Goal: Information Seeking & Learning: Learn about a topic

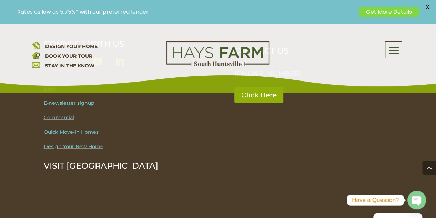
scroll to position [650, 0]
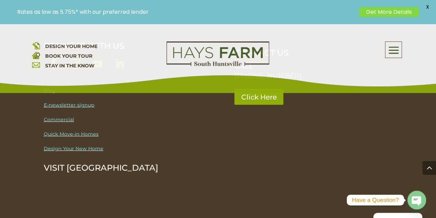
click at [394, 52] on span at bounding box center [393, 50] width 16 height 16
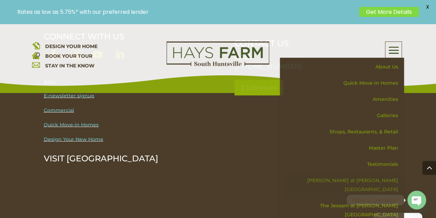
scroll to position [657, 0]
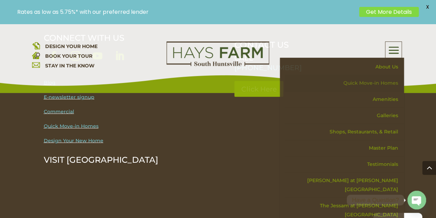
click at [388, 82] on link "Quick Move-in Homes" at bounding box center [344, 83] width 119 height 16
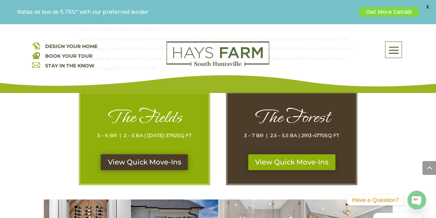
scroll to position [344, 0]
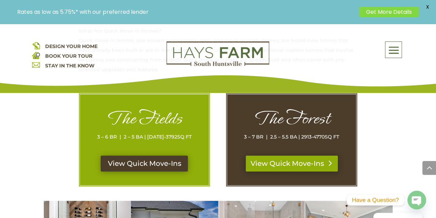
click at [305, 155] on link "View Quick Move-Ins" at bounding box center [292, 163] width 92 height 16
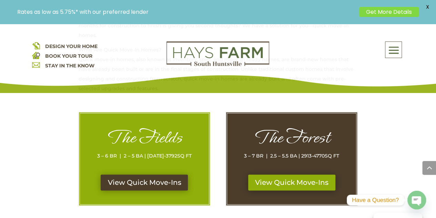
scroll to position [299, 0]
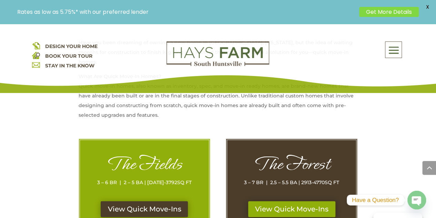
click at [397, 54] on span at bounding box center [393, 50] width 16 height 16
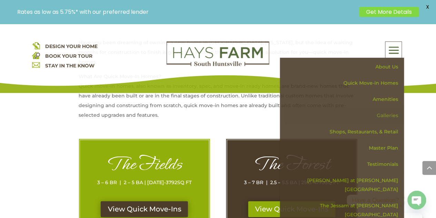
click at [394, 116] on link "Galleries" at bounding box center [344, 115] width 119 height 16
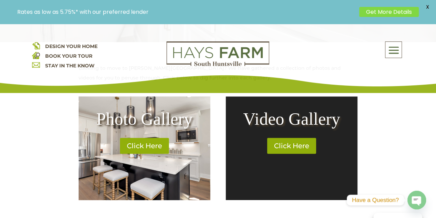
scroll to position [273, 0]
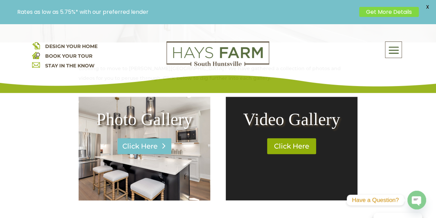
click at [154, 147] on link "Click Here" at bounding box center [145, 146] width 54 height 16
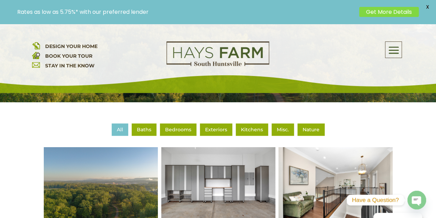
scroll to position [214, 0]
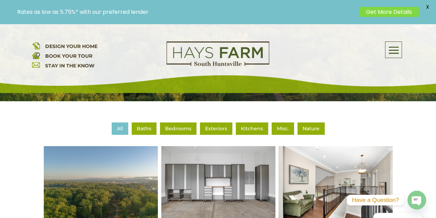
drag, startPoint x: 254, startPoint y: 217, endPoint x: 410, endPoint y: 132, distance: 177.4
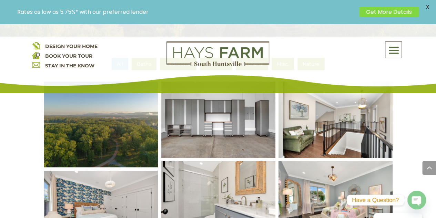
scroll to position [279, 0]
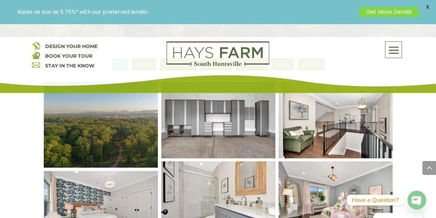
click at [119, 138] on img at bounding box center [100, 124] width 137 height 103
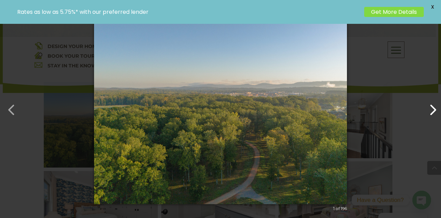
click at [433, 109] on button "button" at bounding box center [429, 106] width 17 height 17
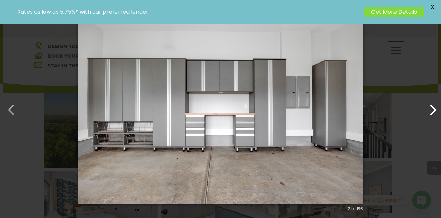
click at [434, 105] on button "button" at bounding box center [429, 106] width 17 height 17
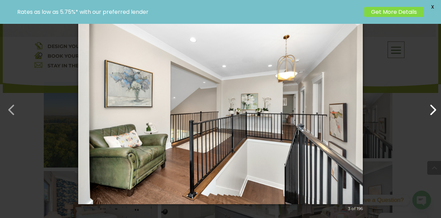
click at [435, 106] on button "button" at bounding box center [429, 106] width 17 height 17
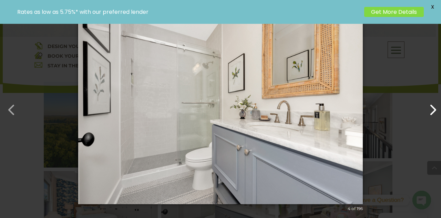
click at [435, 105] on button "button" at bounding box center [429, 106] width 17 height 17
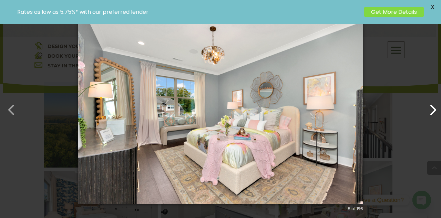
click at [436, 106] on button "button" at bounding box center [429, 106] width 17 height 17
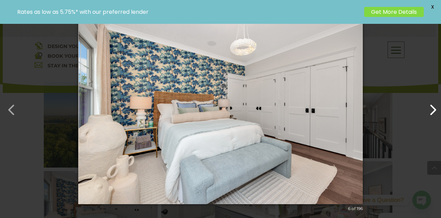
click at [436, 106] on button "button" at bounding box center [429, 106] width 17 height 17
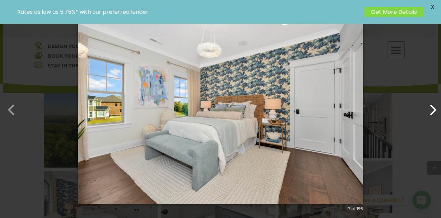
click at [436, 106] on button "button" at bounding box center [429, 106] width 17 height 17
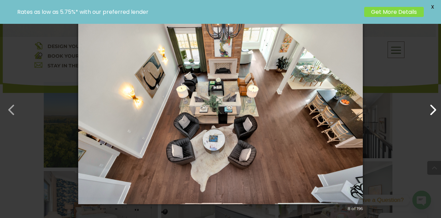
click at [436, 106] on button "button" at bounding box center [429, 106] width 17 height 17
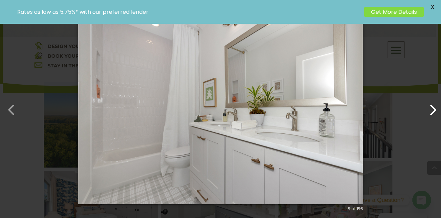
click at [436, 106] on button "button" at bounding box center [429, 106] width 17 height 17
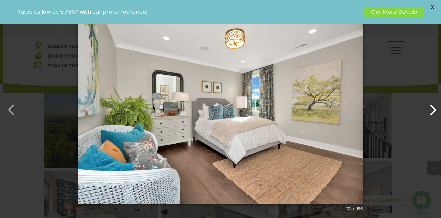
click at [436, 106] on button "button" at bounding box center [429, 106] width 17 height 17
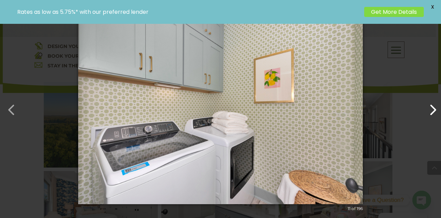
click at [436, 106] on button "button" at bounding box center [429, 106] width 17 height 17
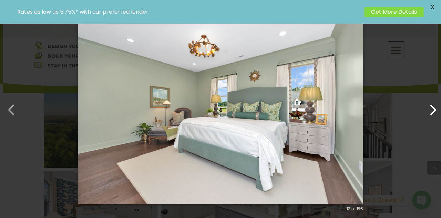
click at [436, 106] on button "button" at bounding box center [429, 106] width 17 height 17
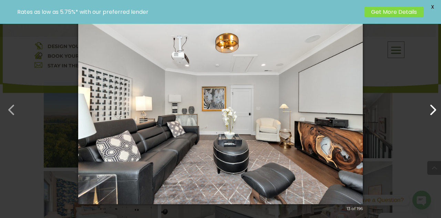
click at [436, 106] on button "button" at bounding box center [429, 106] width 17 height 17
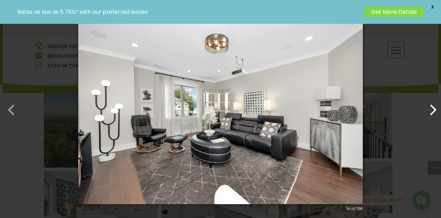
click at [436, 106] on button "button" at bounding box center [429, 106] width 17 height 17
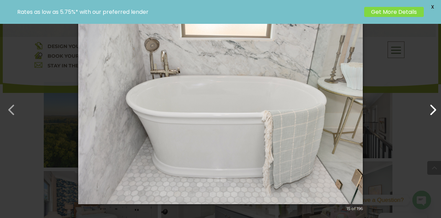
click at [436, 106] on button "button" at bounding box center [429, 106] width 17 height 17
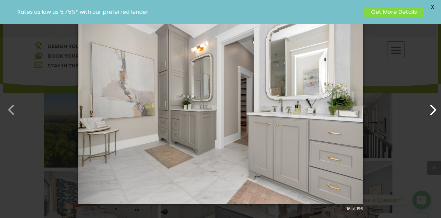
click at [436, 106] on button "button" at bounding box center [429, 106] width 17 height 17
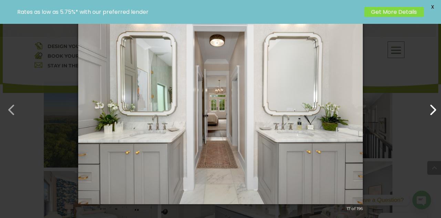
click at [436, 106] on button "button" at bounding box center [429, 106] width 17 height 17
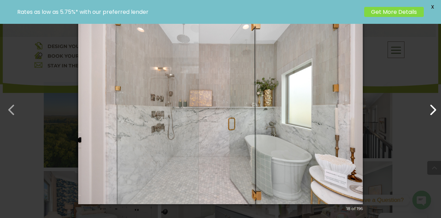
click at [436, 106] on button "button" at bounding box center [429, 106] width 17 height 17
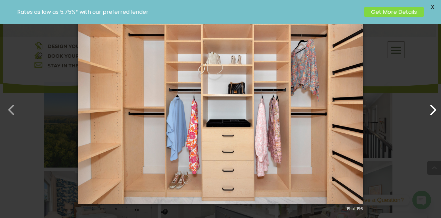
click at [436, 106] on button "button" at bounding box center [429, 106] width 17 height 17
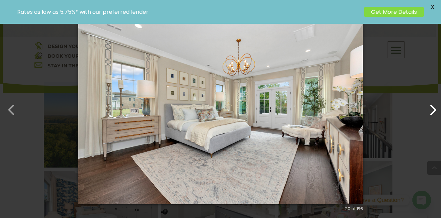
click at [436, 106] on button "button" at bounding box center [429, 106] width 17 height 17
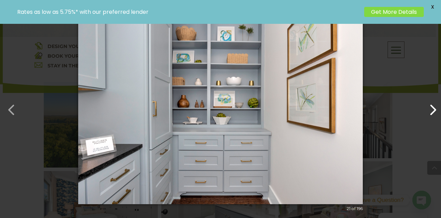
click at [436, 106] on button "button" at bounding box center [429, 106] width 17 height 17
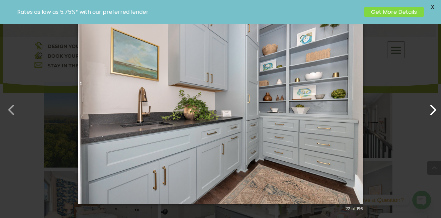
click at [436, 106] on button "button" at bounding box center [429, 106] width 17 height 17
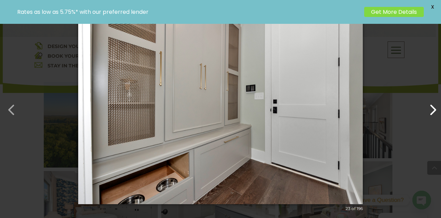
click at [436, 106] on button "button" at bounding box center [429, 106] width 17 height 17
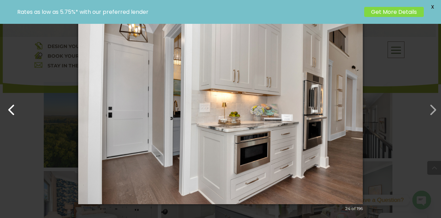
click at [15, 114] on button "button" at bounding box center [8, 106] width 17 height 17
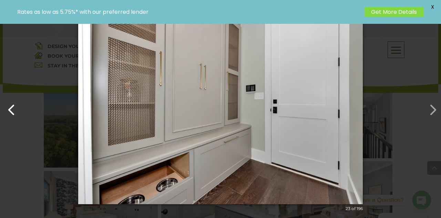
click at [15, 114] on button "button" at bounding box center [8, 106] width 17 height 17
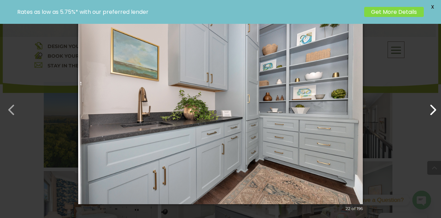
click at [432, 109] on button "button" at bounding box center [429, 106] width 17 height 17
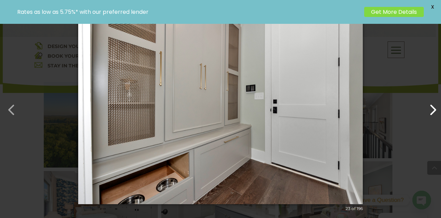
click at [432, 106] on button "button" at bounding box center [429, 106] width 17 height 17
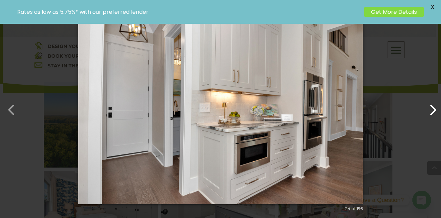
click at [432, 106] on button "button" at bounding box center [429, 106] width 17 height 17
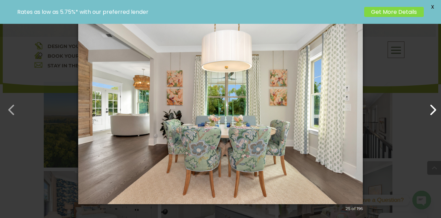
click at [432, 106] on button "button" at bounding box center [429, 106] width 17 height 17
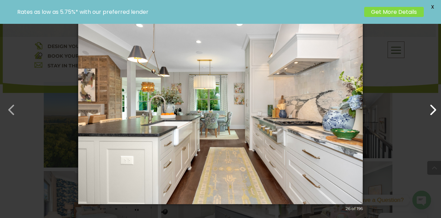
click at [432, 106] on button "button" at bounding box center [429, 106] width 17 height 17
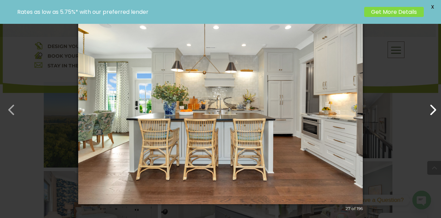
click at [432, 106] on button "button" at bounding box center [429, 106] width 17 height 17
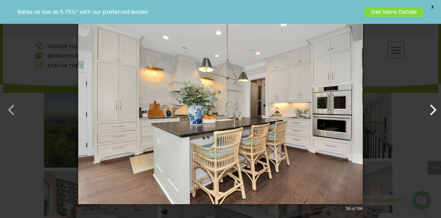
click at [432, 106] on button "button" at bounding box center [429, 106] width 17 height 17
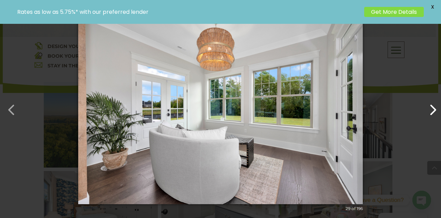
click at [432, 106] on button "button" at bounding box center [429, 106] width 17 height 17
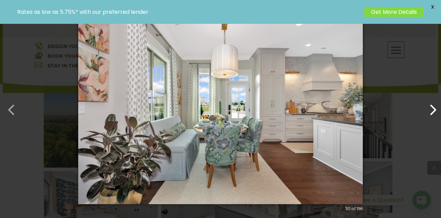
click at [432, 106] on button "button" at bounding box center [429, 106] width 17 height 17
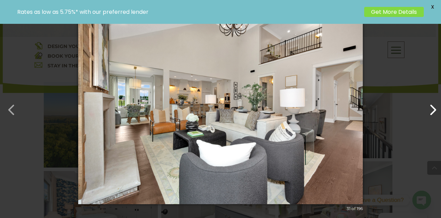
click at [432, 105] on button "button" at bounding box center [429, 106] width 17 height 17
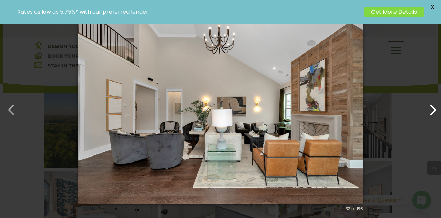
click at [432, 105] on button "button" at bounding box center [429, 106] width 17 height 17
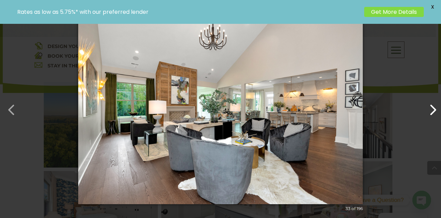
click at [432, 105] on button "button" at bounding box center [429, 106] width 17 height 17
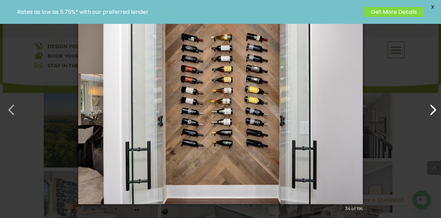
click at [432, 105] on button "button" at bounding box center [429, 106] width 17 height 17
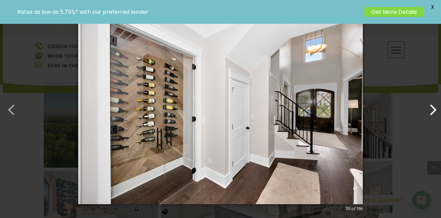
click at [432, 104] on button "button" at bounding box center [429, 106] width 17 height 17
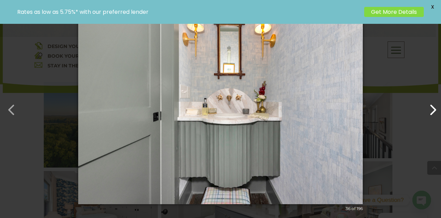
click at [432, 104] on button "button" at bounding box center [429, 106] width 17 height 17
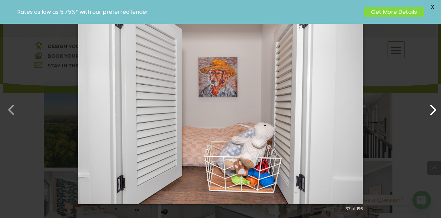
click at [433, 104] on button "button" at bounding box center [429, 106] width 17 height 17
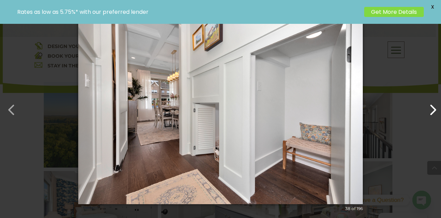
click at [433, 104] on button "button" at bounding box center [429, 106] width 17 height 17
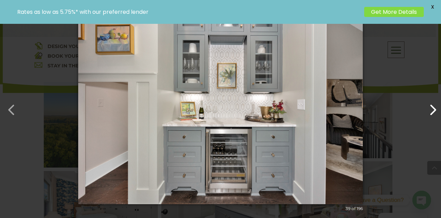
click at [433, 104] on button "button" at bounding box center [429, 106] width 17 height 17
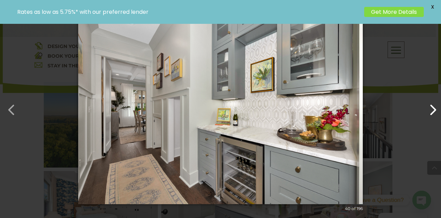
click at [433, 104] on button "button" at bounding box center [429, 106] width 17 height 17
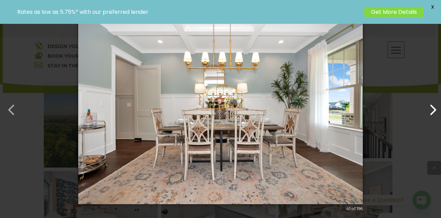
click at [433, 104] on button "button" at bounding box center [429, 106] width 17 height 17
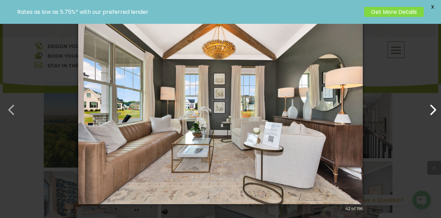
click at [433, 104] on button "button" at bounding box center [429, 106] width 17 height 17
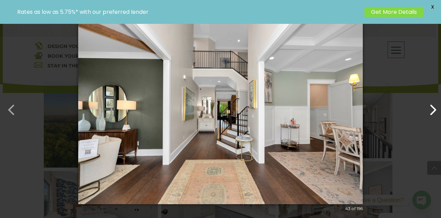
click at [433, 104] on button "button" at bounding box center [429, 106] width 17 height 17
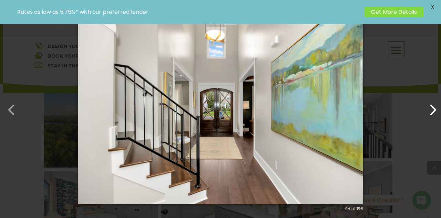
click at [433, 104] on button "button" at bounding box center [429, 106] width 17 height 17
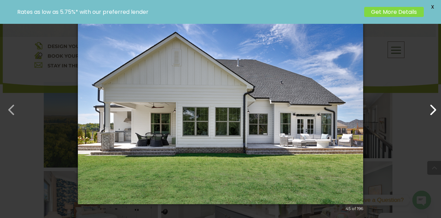
click at [435, 105] on button "button" at bounding box center [429, 106] width 17 height 17
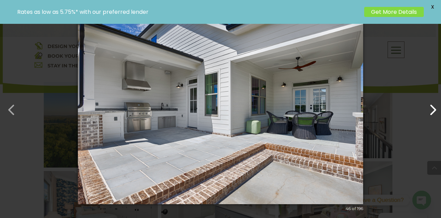
click at [435, 105] on button "button" at bounding box center [429, 106] width 17 height 17
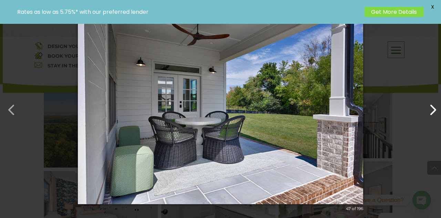
click at [435, 105] on button "button" at bounding box center [429, 106] width 17 height 17
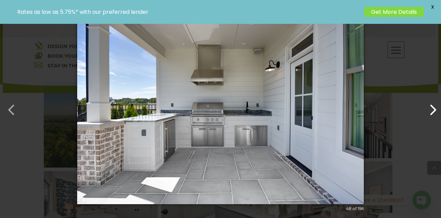
click at [435, 105] on button "button" at bounding box center [429, 106] width 17 height 17
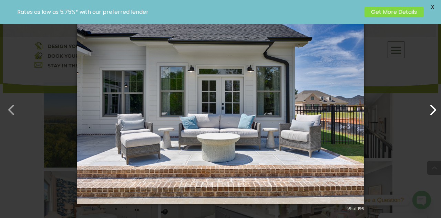
click at [435, 105] on button "button" at bounding box center [429, 106] width 17 height 17
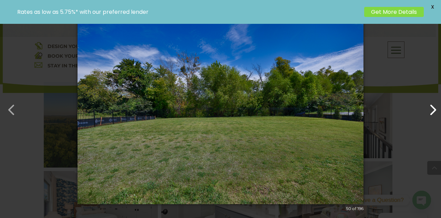
click at [435, 105] on button "button" at bounding box center [429, 106] width 17 height 17
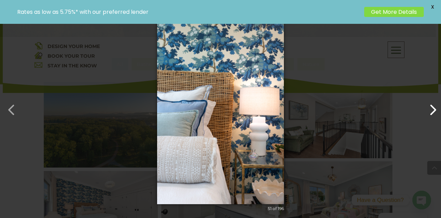
click at [435, 105] on button "button" at bounding box center [429, 106] width 17 height 17
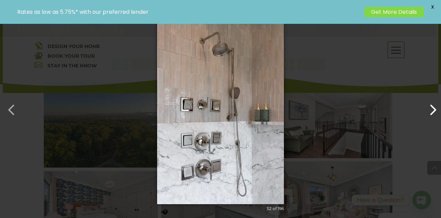
click at [435, 105] on button "button" at bounding box center [429, 106] width 17 height 17
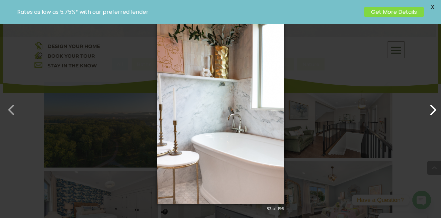
click at [435, 105] on button "button" at bounding box center [429, 106] width 17 height 17
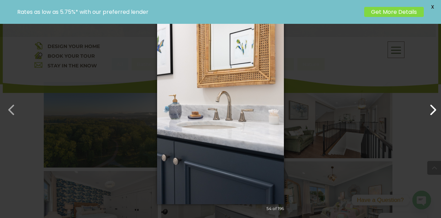
click at [435, 105] on button "button" at bounding box center [429, 106] width 17 height 17
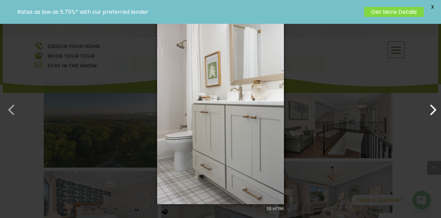
click at [435, 105] on button "button" at bounding box center [429, 106] width 17 height 17
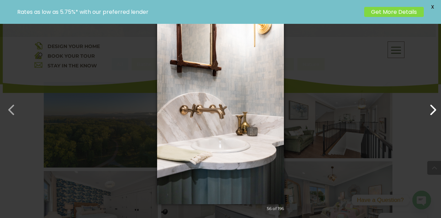
click at [435, 105] on button "button" at bounding box center [429, 106] width 17 height 17
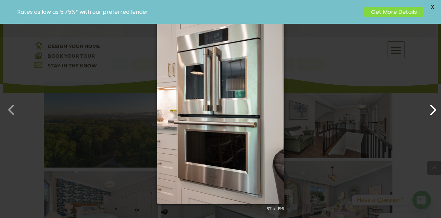
click at [435, 105] on button "button" at bounding box center [429, 106] width 17 height 17
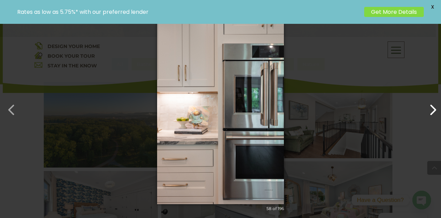
click at [435, 105] on button "button" at bounding box center [429, 106] width 17 height 17
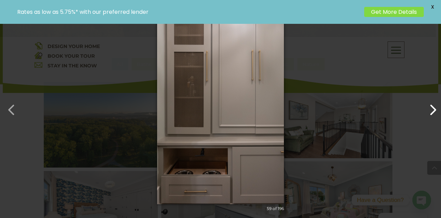
click at [435, 105] on button "button" at bounding box center [429, 106] width 17 height 17
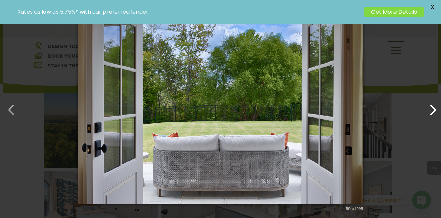
click at [435, 105] on button "button" at bounding box center [429, 106] width 17 height 17
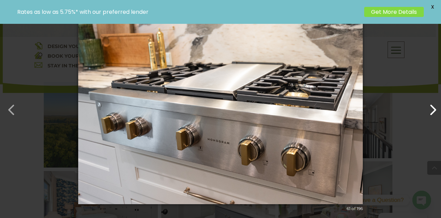
click at [435, 105] on button "button" at bounding box center [429, 106] width 17 height 17
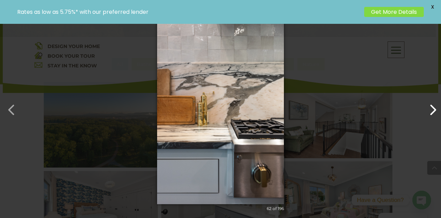
click at [435, 105] on button "button" at bounding box center [429, 106] width 17 height 17
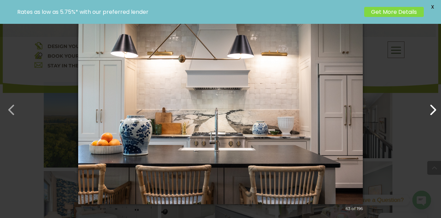
click at [435, 105] on button "button" at bounding box center [429, 106] width 17 height 17
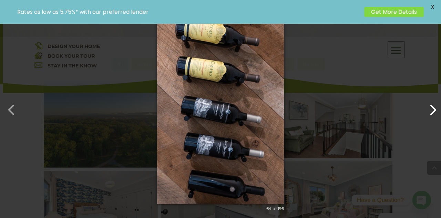
click at [435, 105] on button "button" at bounding box center [429, 106] width 17 height 17
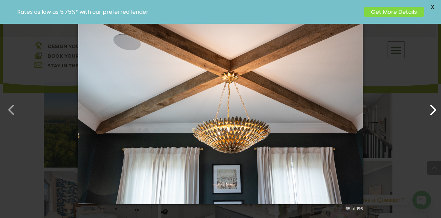
click at [435, 105] on button "button" at bounding box center [429, 106] width 17 height 17
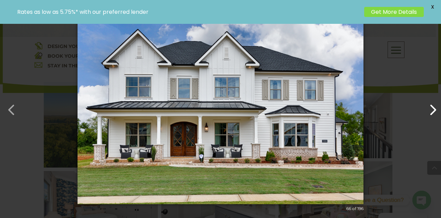
click at [435, 105] on button "button" at bounding box center [429, 106] width 17 height 17
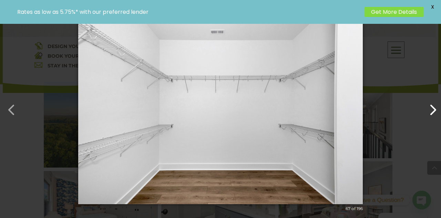
click at [435, 105] on button "button" at bounding box center [429, 106] width 17 height 17
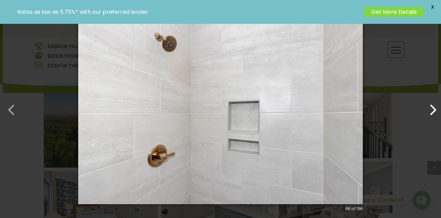
click at [435, 105] on button "button" at bounding box center [429, 106] width 17 height 17
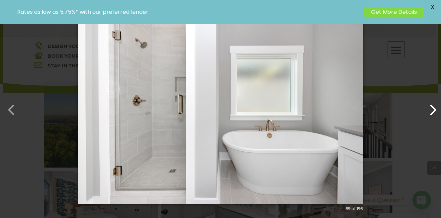
click at [435, 105] on button "button" at bounding box center [429, 106] width 17 height 17
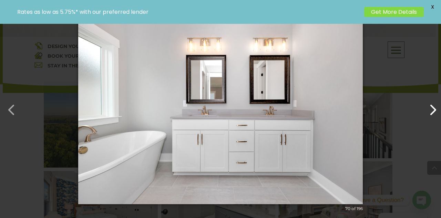
click at [435, 105] on button "button" at bounding box center [429, 106] width 17 height 17
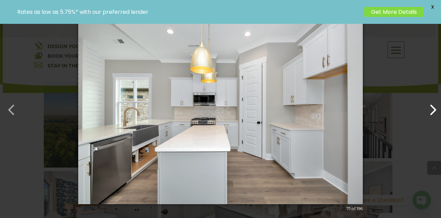
click at [435, 105] on button "button" at bounding box center [429, 106] width 17 height 17
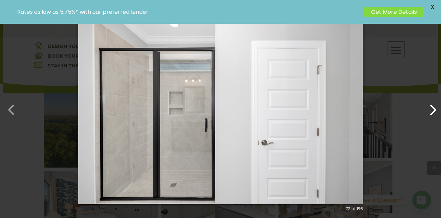
click at [435, 105] on button "button" at bounding box center [429, 106] width 17 height 17
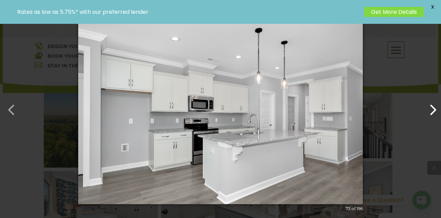
click at [435, 105] on button "button" at bounding box center [429, 106] width 17 height 17
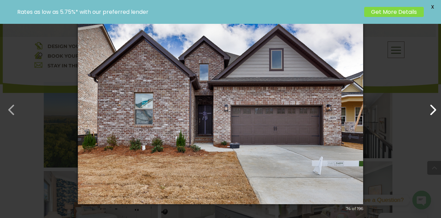
click at [435, 105] on button "button" at bounding box center [429, 106] width 17 height 17
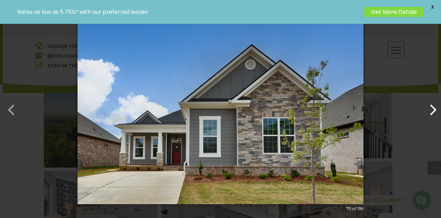
click at [435, 105] on button "button" at bounding box center [429, 106] width 17 height 17
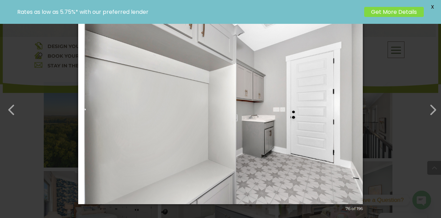
click at [435, 2] on span "X" at bounding box center [433, 7] width 10 height 10
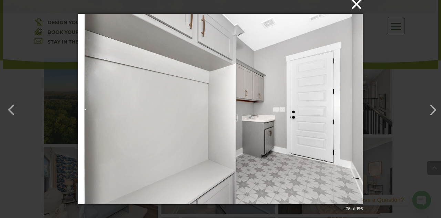
click at [358, 9] on button "×" at bounding box center [222, 4] width 285 height 15
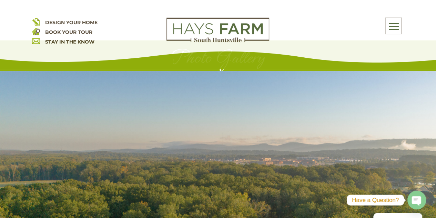
scroll to position [0, 0]
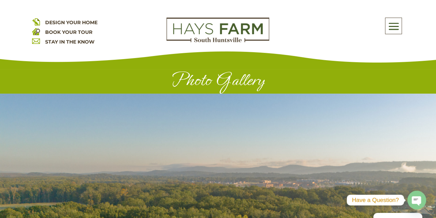
click at [390, 33] on span at bounding box center [393, 26] width 16 height 16
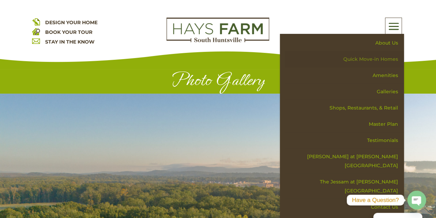
click at [379, 56] on link "Quick Move-in Homes" at bounding box center [344, 59] width 119 height 16
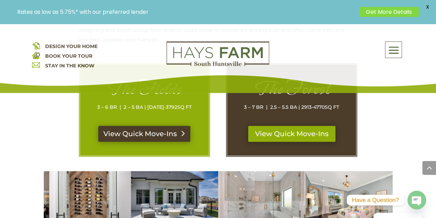
scroll to position [374, 0]
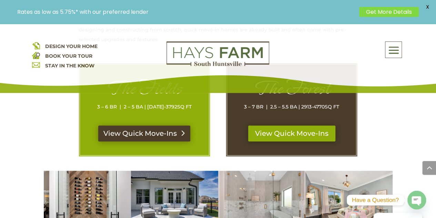
click at [163, 125] on link "View Quick Move-Ins" at bounding box center [144, 133] width 92 height 16
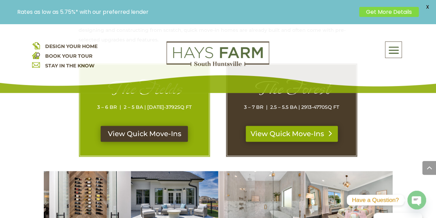
click at [266, 125] on link "View Quick Move-Ins" at bounding box center [292, 133] width 92 height 16
